Goal: Task Accomplishment & Management: Manage account settings

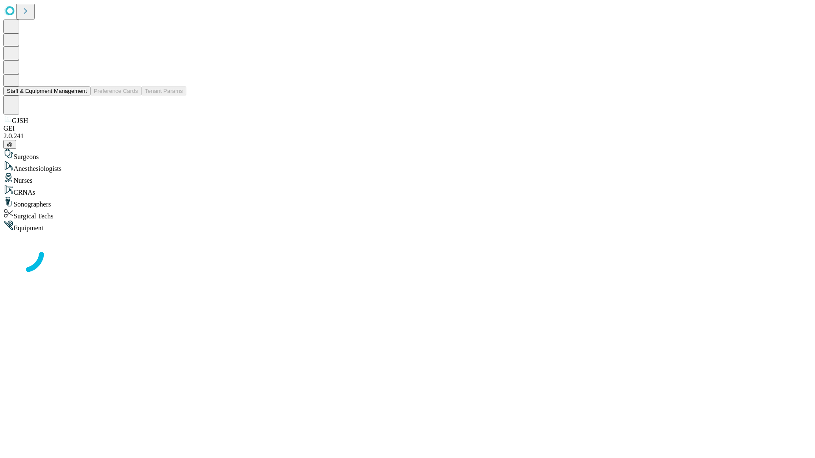
click at [81, 95] on button "Staff & Equipment Management" at bounding box center [46, 91] width 87 height 9
